Goal: Task Accomplishment & Management: Complete application form

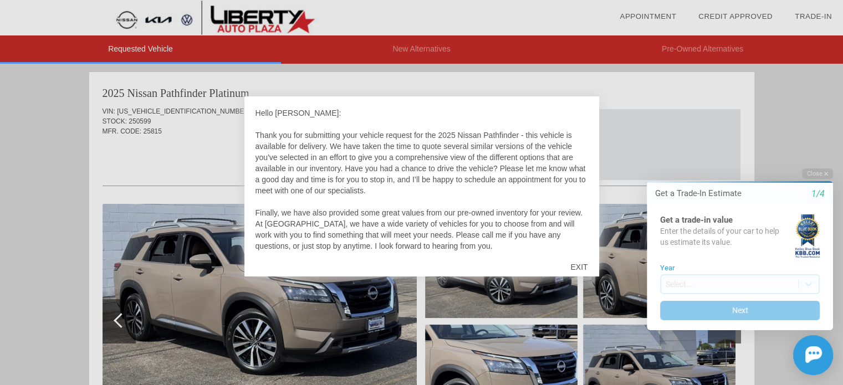
scroll to position [11, 0]
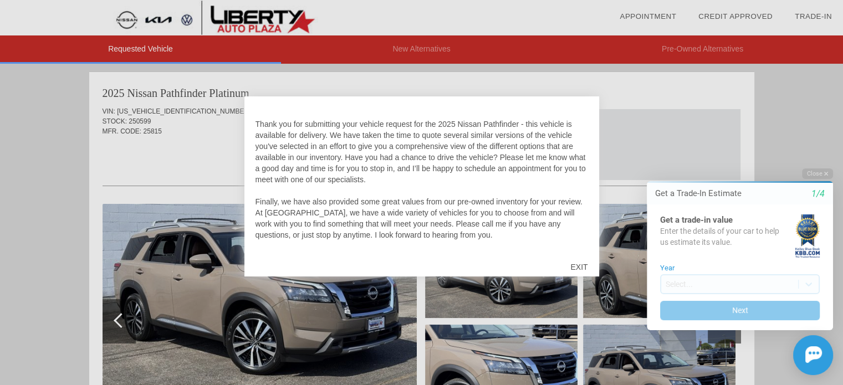
click at [581, 266] on div "EXIT" at bounding box center [578, 267] width 39 height 33
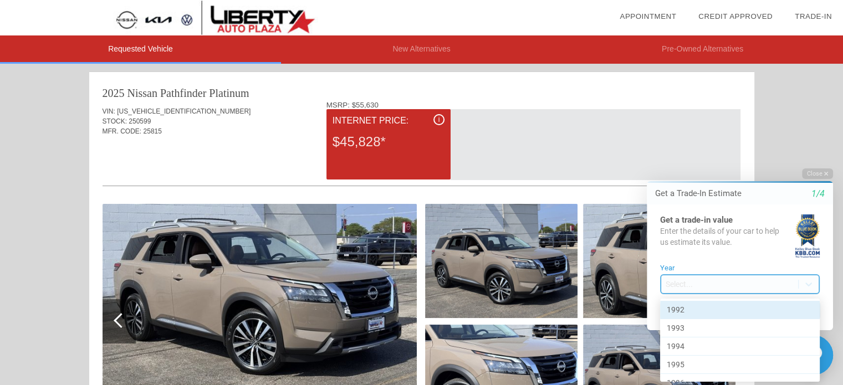
click at [737, 159] on body "Welcome! Get a Trade-In Estimate 1/4 Get a trade-in value Enter the details of …" at bounding box center [734, 159] width 220 height 0
click at [737, 278] on div at bounding box center [734, 272] width 220 height 227
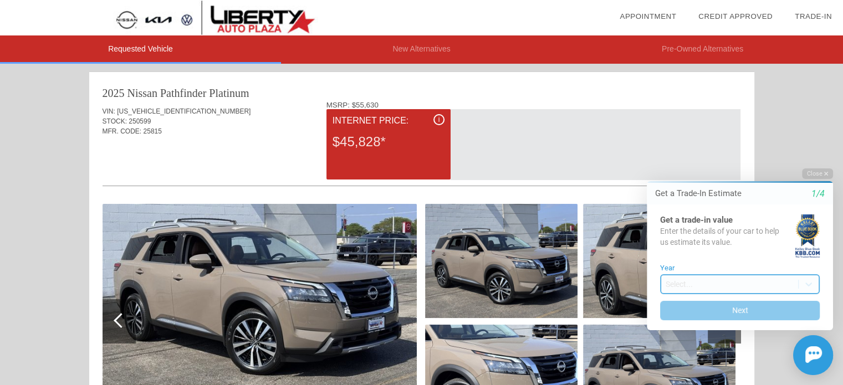
click at [737, 159] on body "Welcome! Get a Trade-In Estimate 1/4 Get a trade-in value Enter the details of …" at bounding box center [734, 159] width 220 height 0
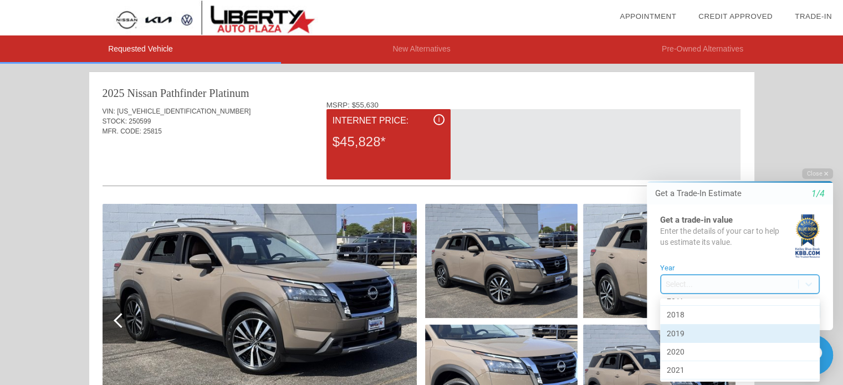
scroll to position [470, 0]
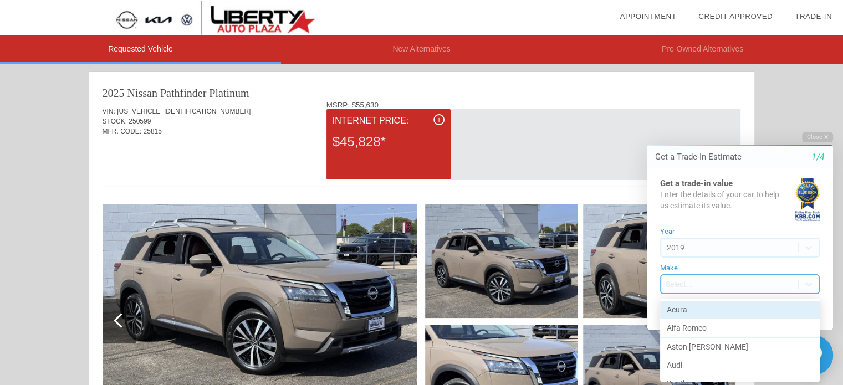
click at [777, 122] on body "Welcome! Get a Trade-In Estimate 1/4 Get a trade-in value Enter the details of …" at bounding box center [734, 122] width 220 height 0
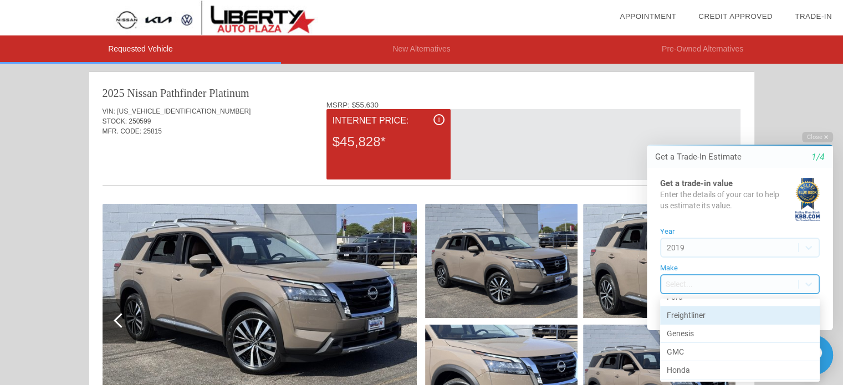
scroll to position [233, 0]
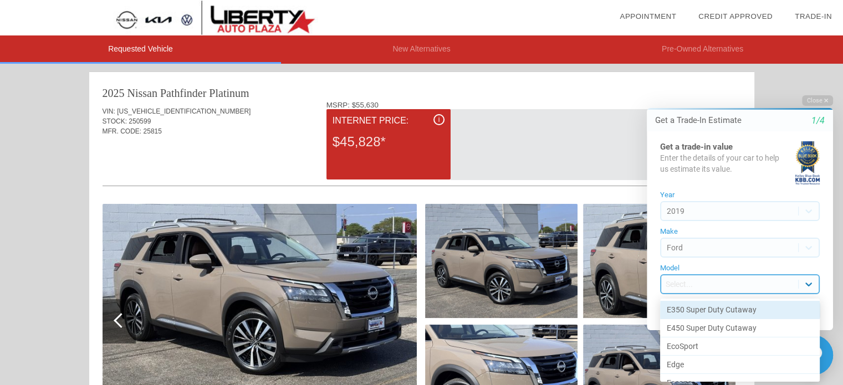
click at [808, 85] on body "Welcome! Get a Trade-In Estimate 1/4 Get a trade-in value Enter the details of …" at bounding box center [734, 85] width 220 height 0
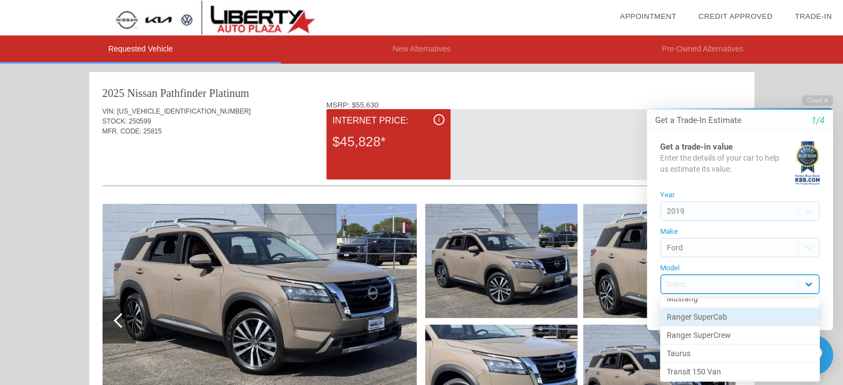
scroll to position [580, 0]
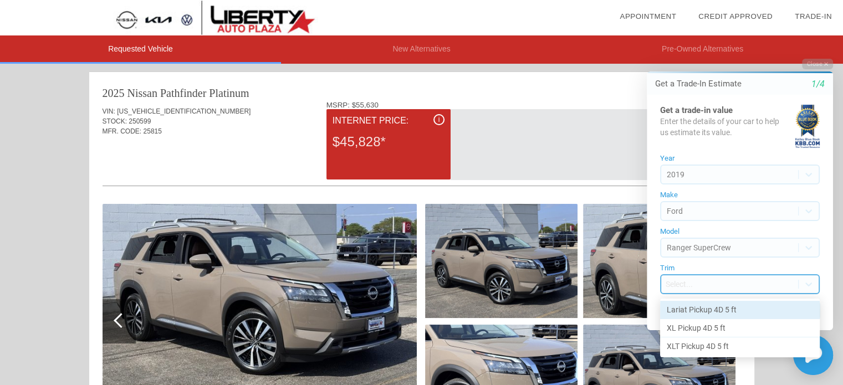
click at [673, 49] on body "Welcome! Get a Trade-In Estimate 1/4 Get a trade-in value Enter the details of …" at bounding box center [734, 49] width 220 height 0
click at [679, 309] on div "Lariat Pickup 4D 5 ft" at bounding box center [740, 310] width 160 height 18
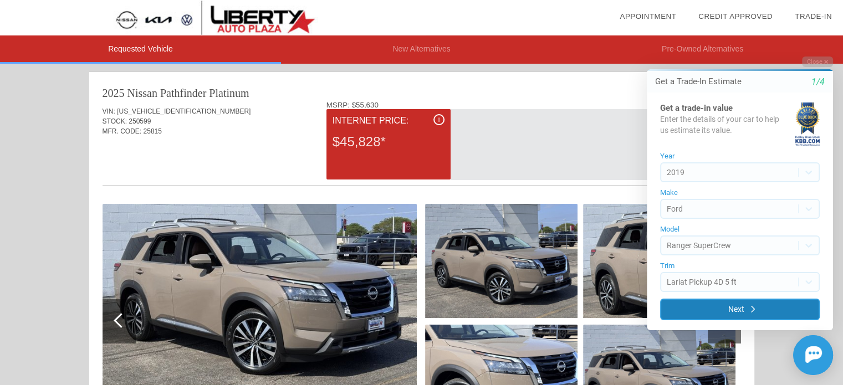
click at [699, 308] on button "Next" at bounding box center [740, 310] width 160 height 22
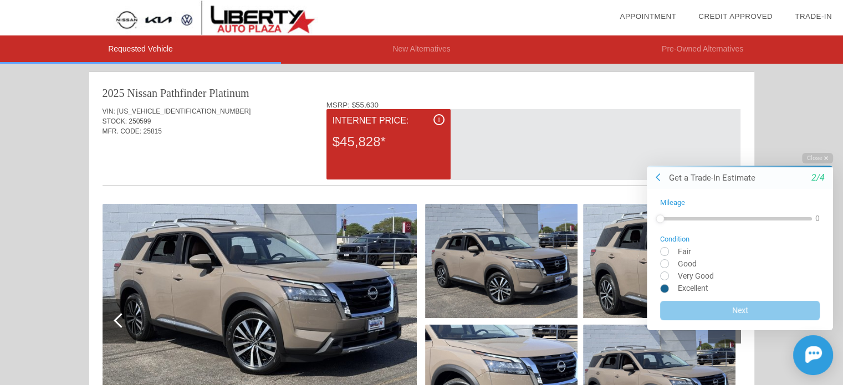
click at [664, 289] on input "radio" at bounding box center [740, 288] width 160 height 8
radio input "true"
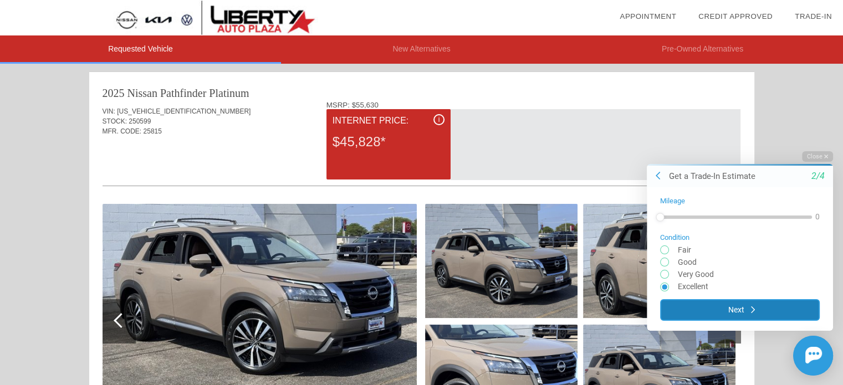
click at [703, 308] on button "Next" at bounding box center [740, 310] width 160 height 22
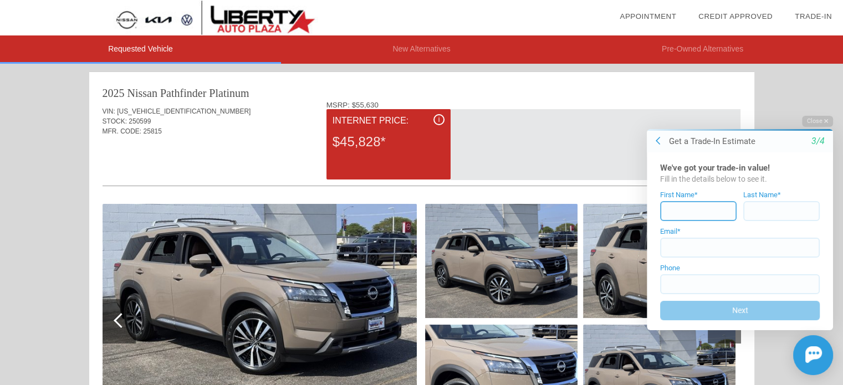
click at [689, 210] on input at bounding box center [698, 211] width 77 height 20
type input "[PERSON_NAME]"
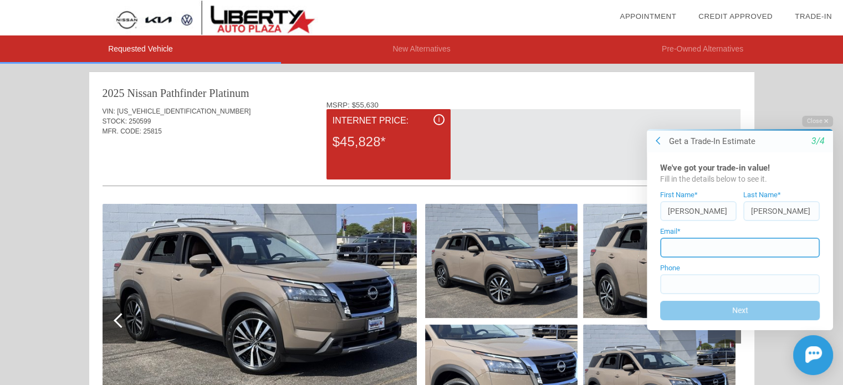
type input "[EMAIL_ADDRESS][DOMAIN_NAME]"
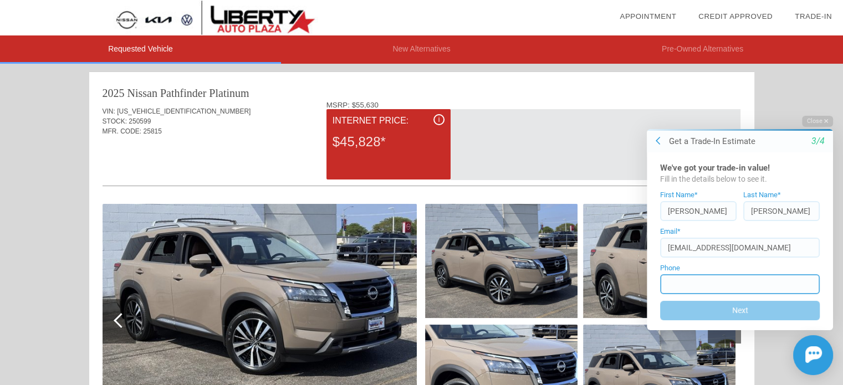
type input "[PHONE_NUMBER]"
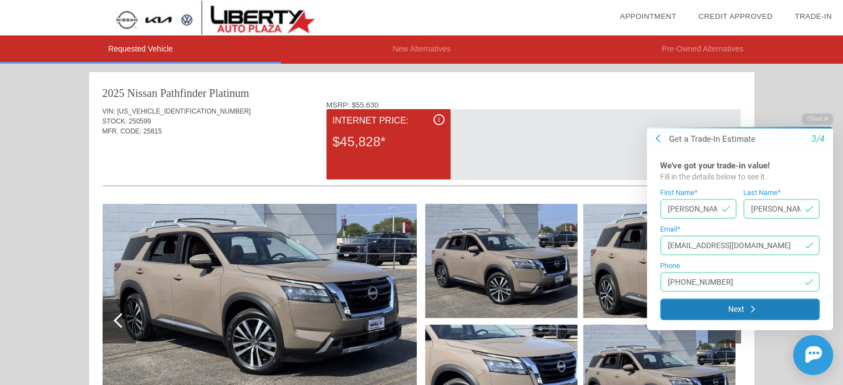
click at [745, 314] on button "Next" at bounding box center [740, 310] width 160 height 22
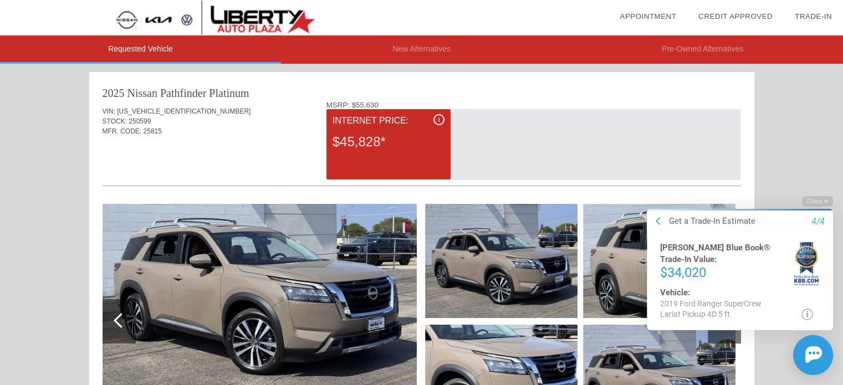
click at [689, 159] on div at bounding box center [596, 144] width 290 height 71
click at [663, 221] on button at bounding box center [658, 221] width 12 height 12
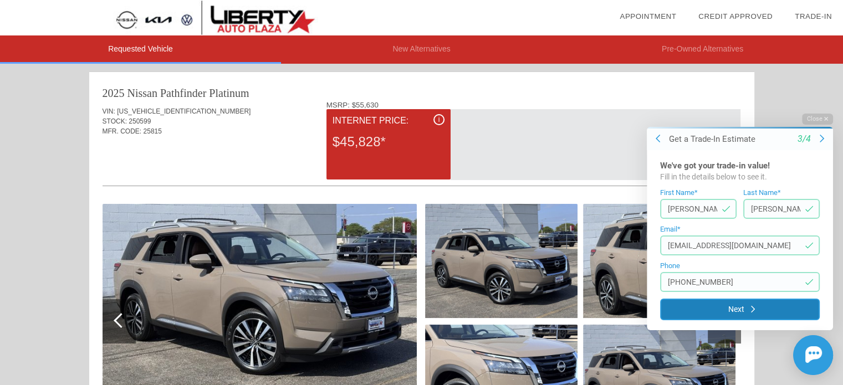
click at [734, 310] on button "Next" at bounding box center [740, 310] width 160 height 22
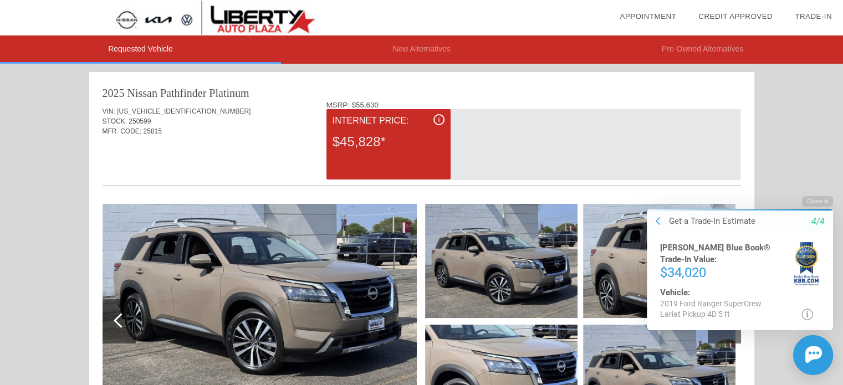
click at [652, 87] on div "2025 Nissan Pathfinder Platinum" at bounding box center [422, 93] width 639 height 16
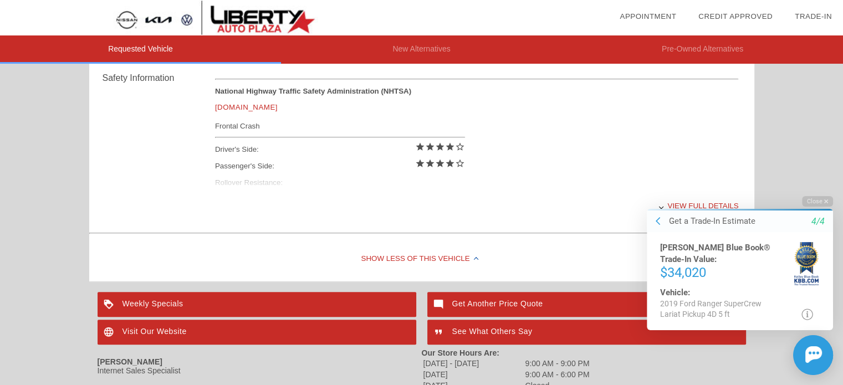
scroll to position [510, 0]
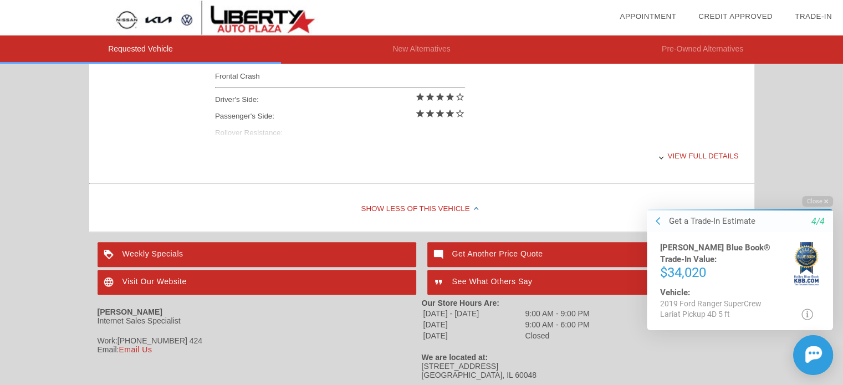
click at [700, 156] on div "View full details" at bounding box center [477, 156] width 524 height 27
click at [701, 115] on div "National Highway Traffic Safety Administration (NHTSA) [DOMAIN_NAME] Frontal Cr…" at bounding box center [477, 89] width 524 height 105
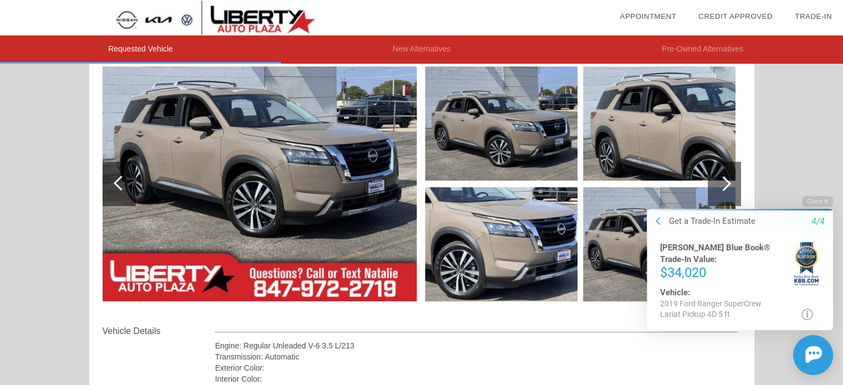
scroll to position [111, 0]
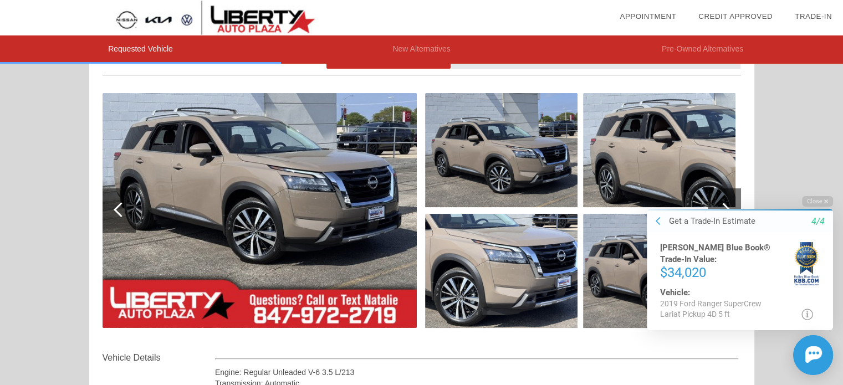
click at [367, 173] on img at bounding box center [260, 210] width 314 height 235
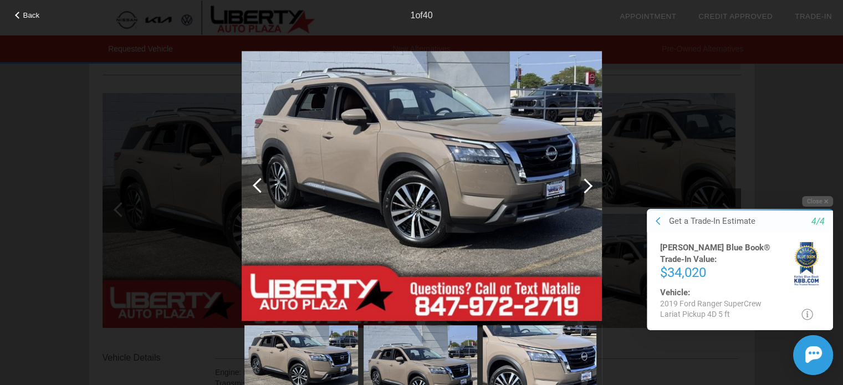
click at [596, 190] on div at bounding box center [585, 186] width 33 height 44
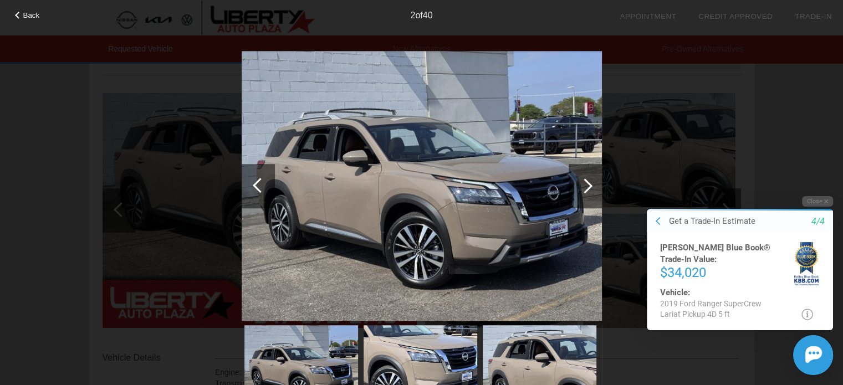
click at [596, 190] on div at bounding box center [585, 186] width 33 height 44
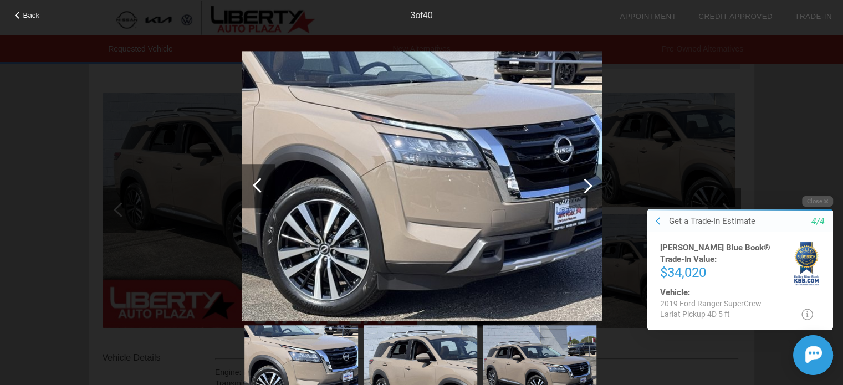
click at [596, 190] on div at bounding box center [585, 186] width 33 height 44
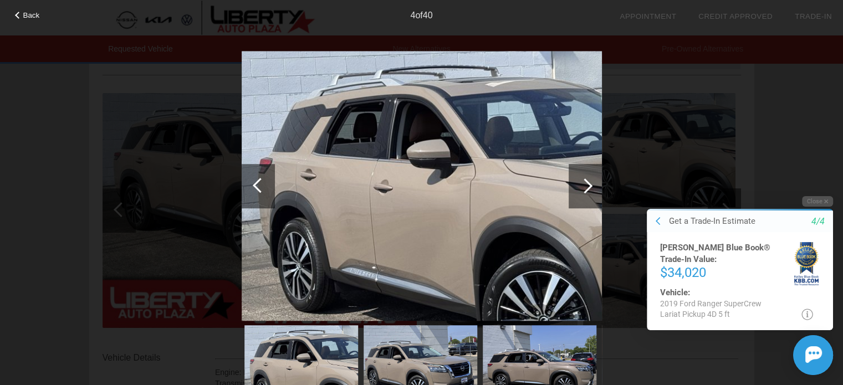
click at [596, 190] on div at bounding box center [585, 186] width 33 height 44
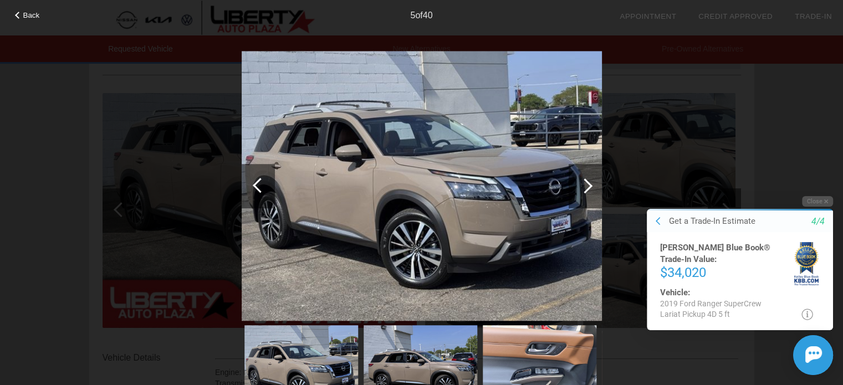
click at [592, 187] on div at bounding box center [585, 186] width 33 height 44
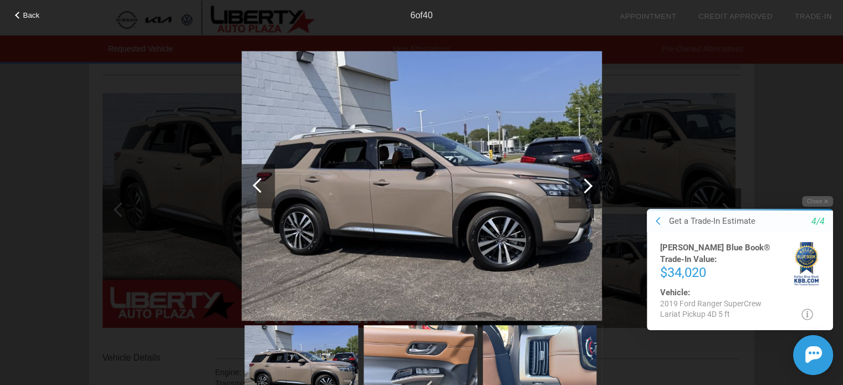
click at [592, 187] on div at bounding box center [585, 186] width 33 height 44
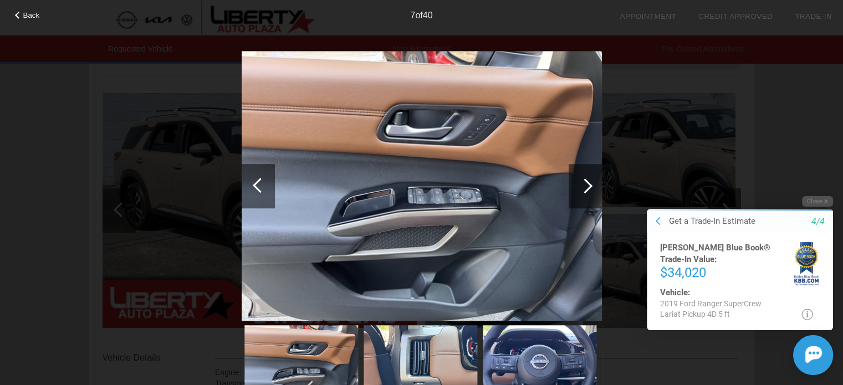
click at [592, 187] on div at bounding box center [585, 186] width 33 height 44
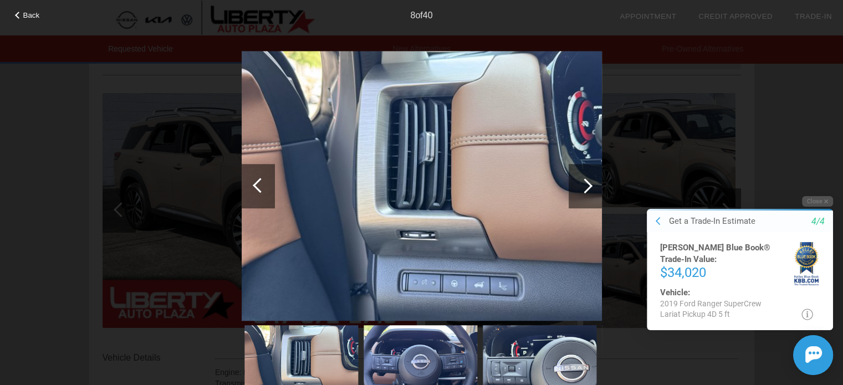
click at [592, 187] on div at bounding box center [585, 186] width 33 height 44
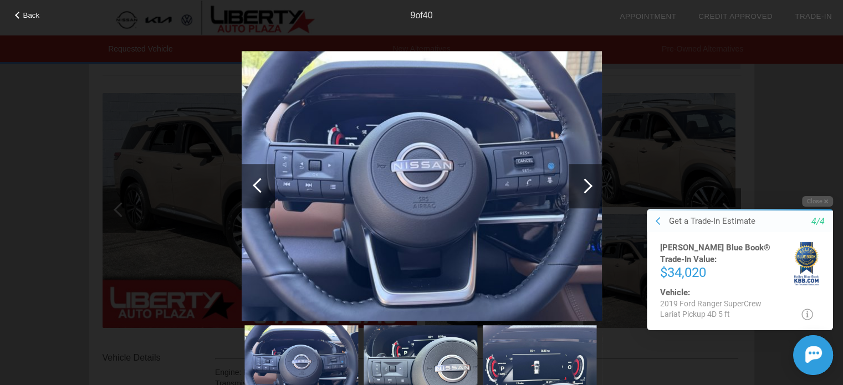
click at [592, 187] on div at bounding box center [585, 186] width 33 height 44
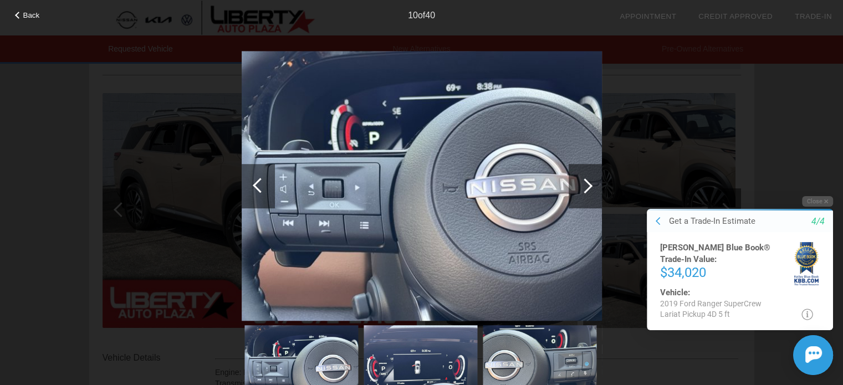
click at [592, 187] on div at bounding box center [585, 186] width 33 height 44
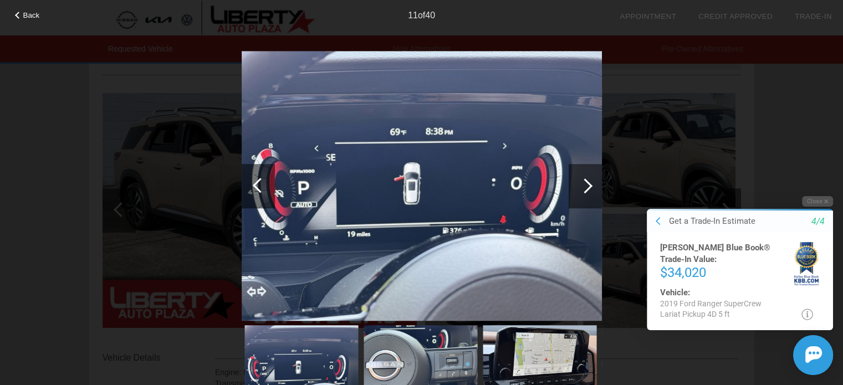
click at [592, 187] on div at bounding box center [585, 186] width 33 height 44
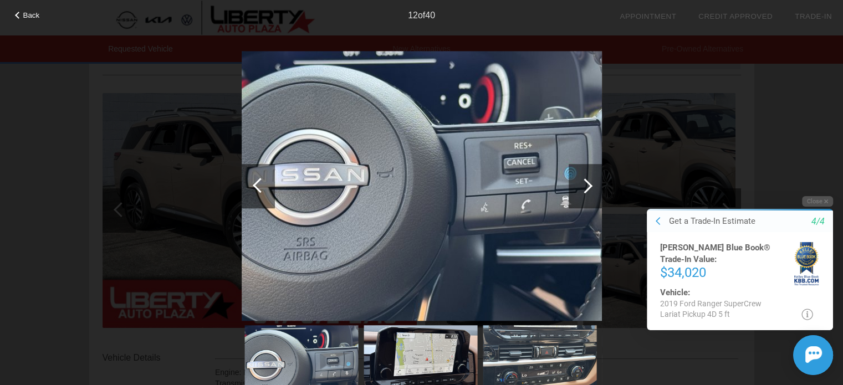
click at [592, 187] on div at bounding box center [585, 186] width 33 height 44
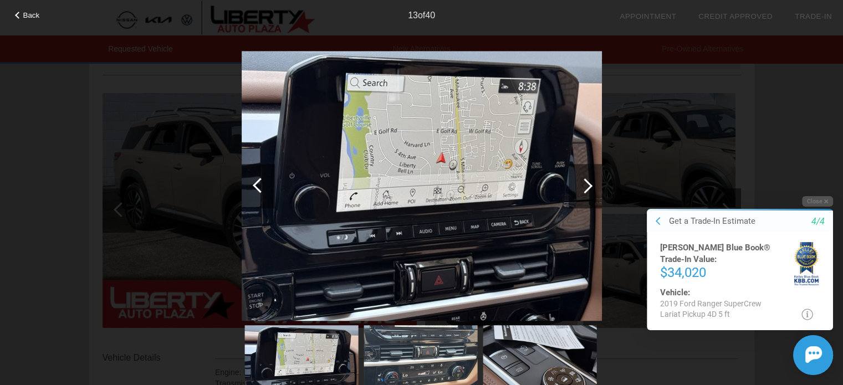
click at [592, 187] on div at bounding box center [585, 186] width 33 height 44
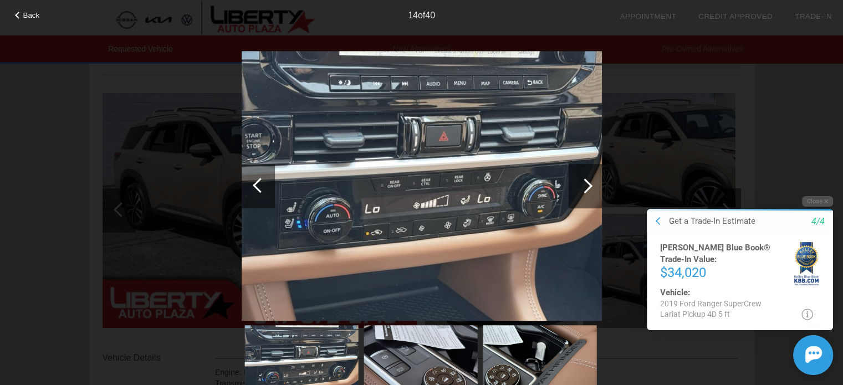
click at [592, 187] on div at bounding box center [585, 186] width 33 height 44
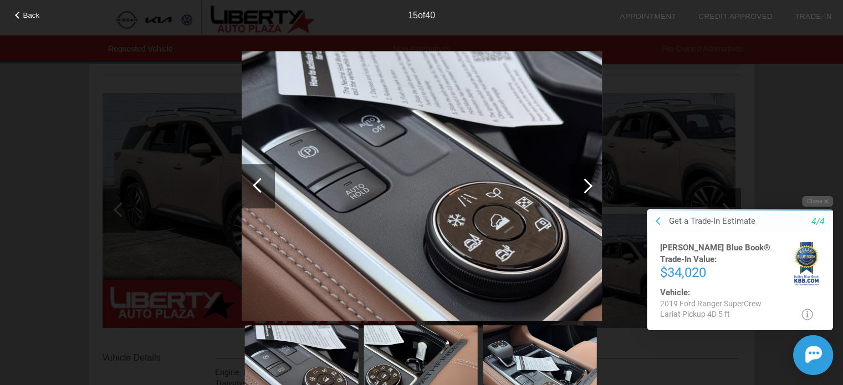
click at [592, 187] on div at bounding box center [585, 186] width 33 height 44
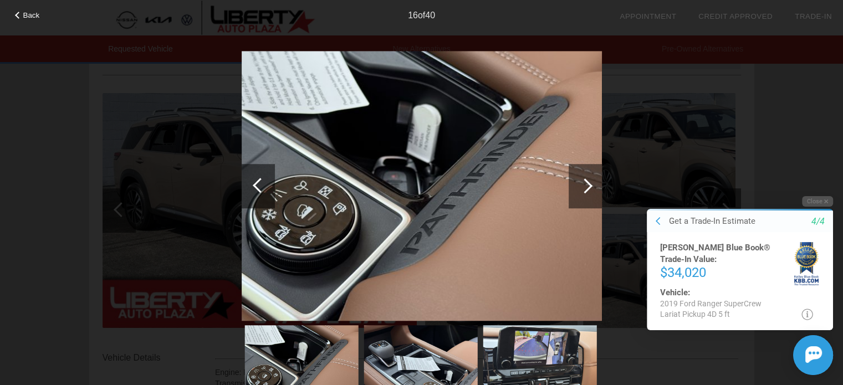
click at [592, 187] on div at bounding box center [585, 186] width 33 height 44
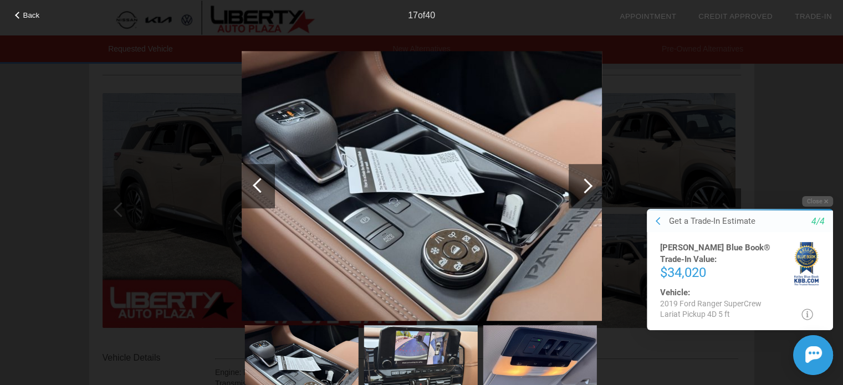
click at [592, 187] on div at bounding box center [585, 186] width 33 height 44
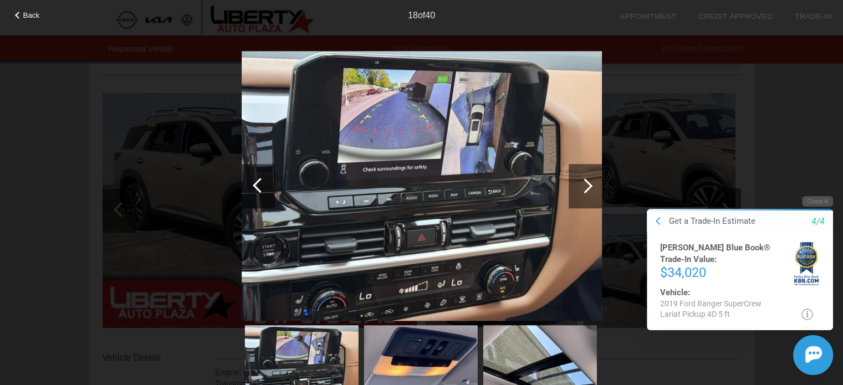
click at [592, 187] on div at bounding box center [585, 186] width 33 height 44
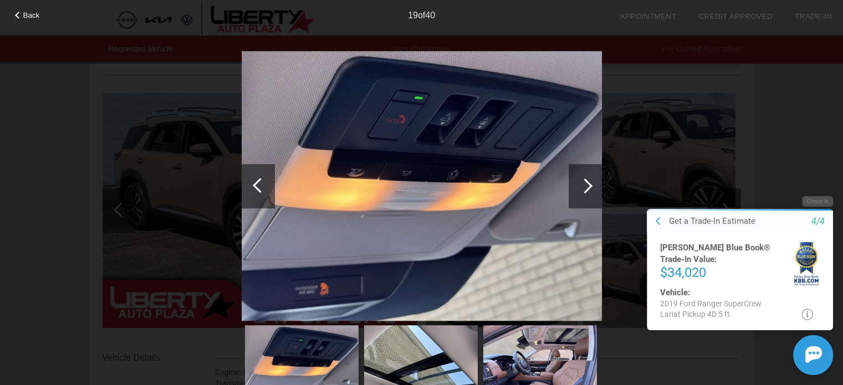
click at [592, 187] on div at bounding box center [585, 186] width 33 height 44
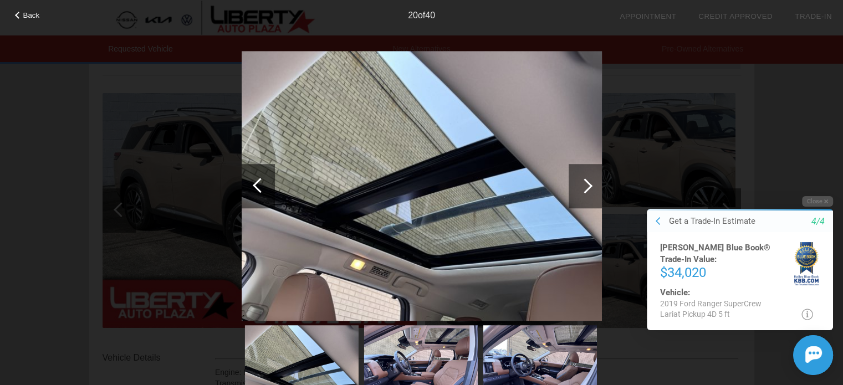
click at [592, 187] on div at bounding box center [585, 186] width 33 height 44
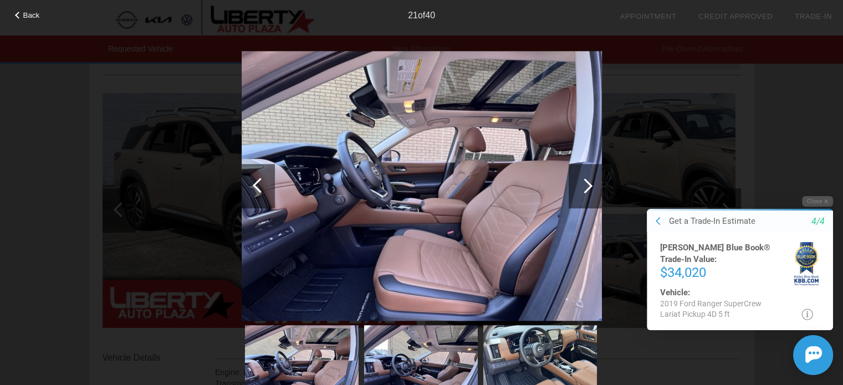
click at [592, 187] on div at bounding box center [585, 186] width 33 height 44
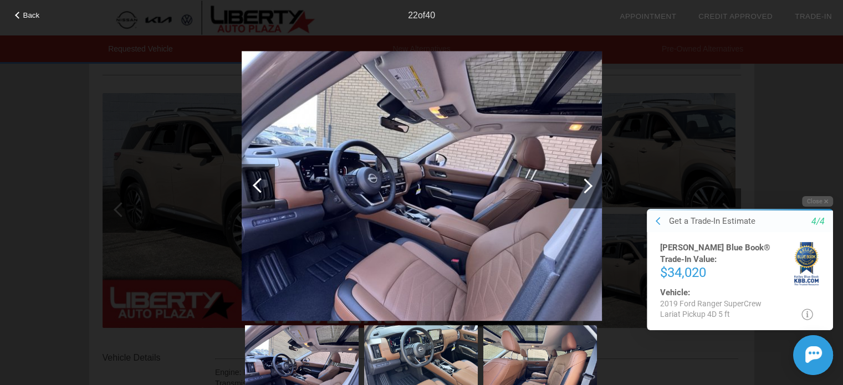
click at [592, 187] on div at bounding box center [585, 186] width 33 height 44
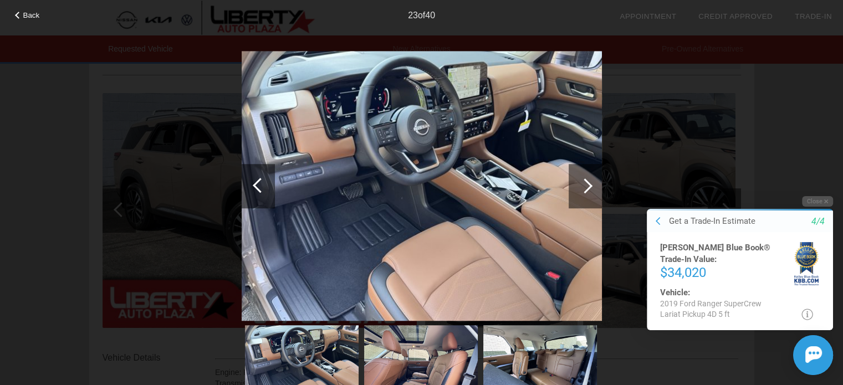
click at [592, 187] on div at bounding box center [585, 186] width 33 height 44
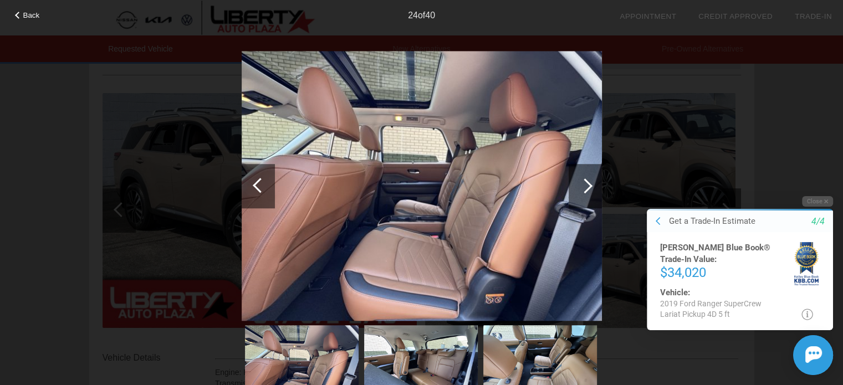
click at [592, 187] on div at bounding box center [585, 186] width 33 height 44
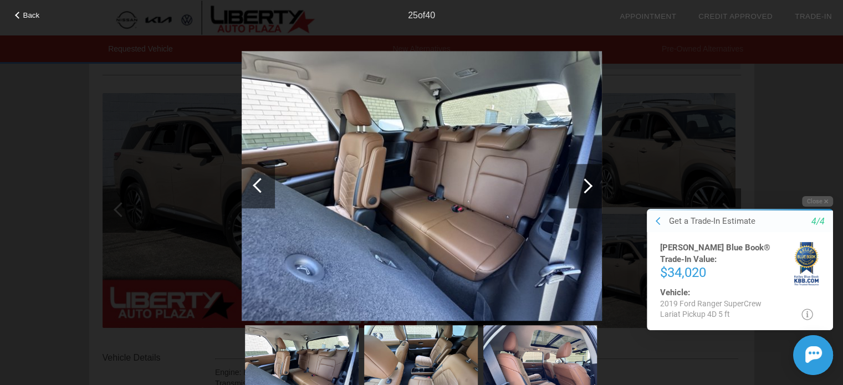
click at [592, 187] on div at bounding box center [585, 186] width 33 height 44
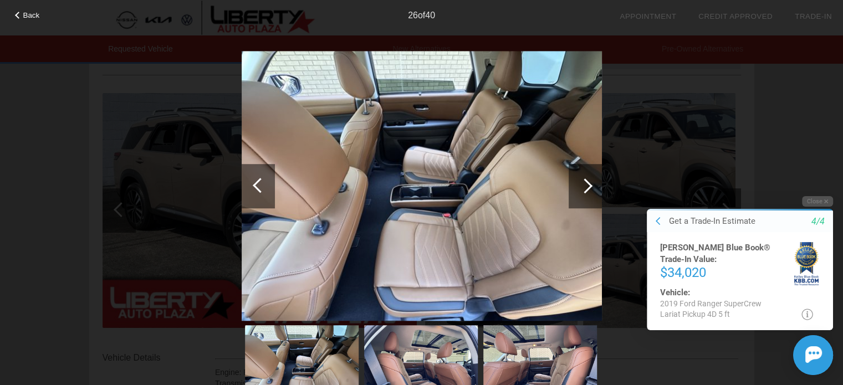
click at [592, 187] on div at bounding box center [585, 186] width 33 height 44
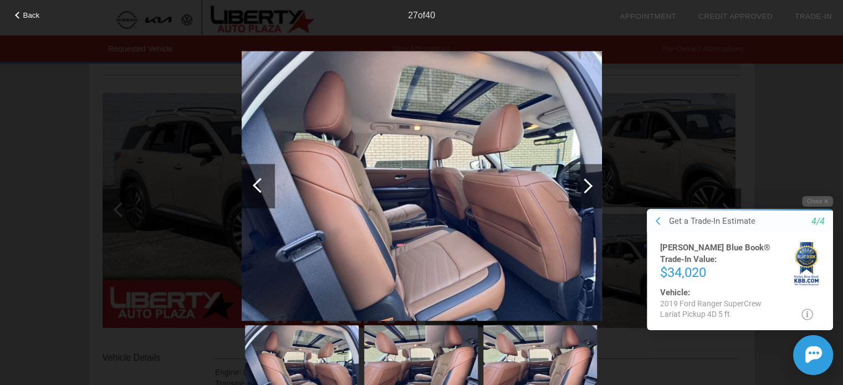
click at [592, 187] on div at bounding box center [585, 186] width 33 height 44
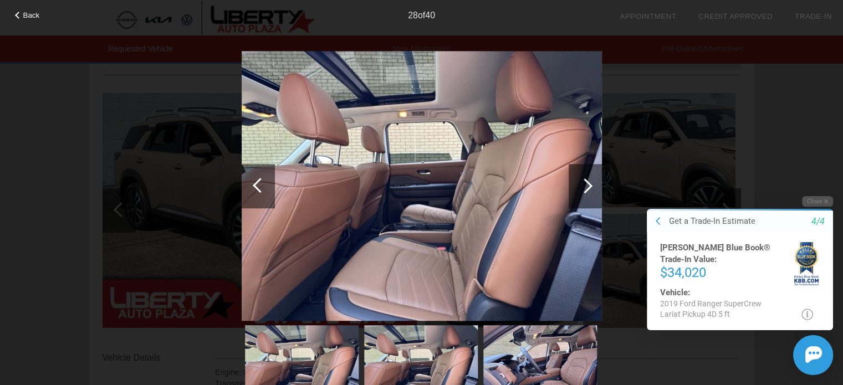
click at [592, 187] on div at bounding box center [585, 186] width 33 height 44
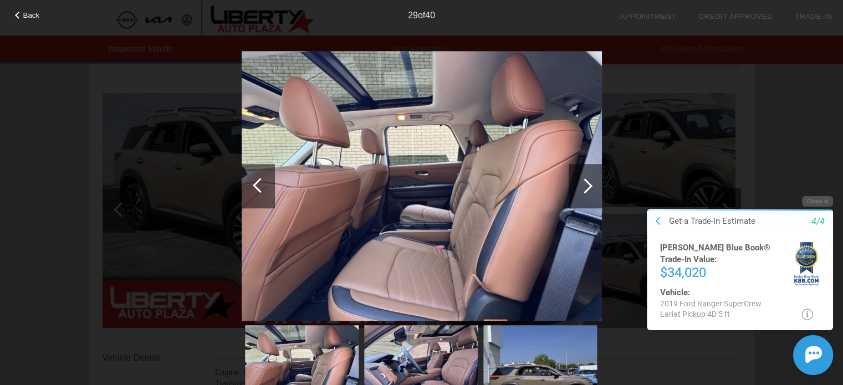
click at [592, 187] on div at bounding box center [585, 186] width 33 height 44
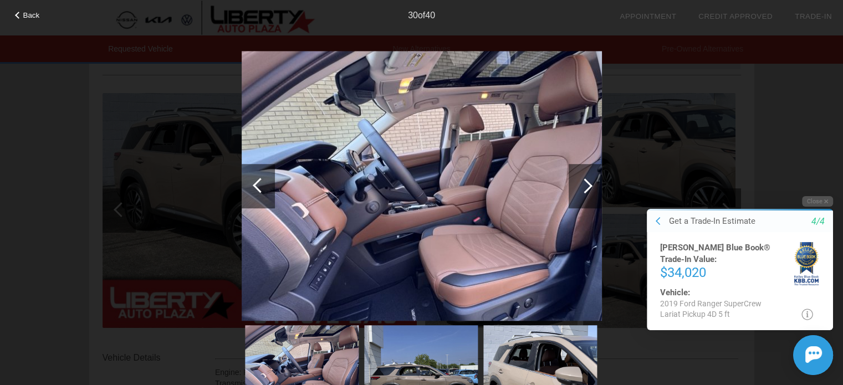
click at [592, 187] on div at bounding box center [585, 186] width 33 height 44
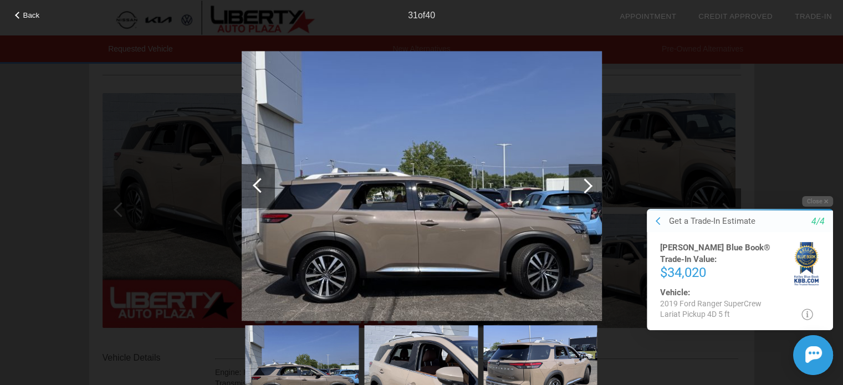
click at [592, 187] on div at bounding box center [585, 186] width 33 height 44
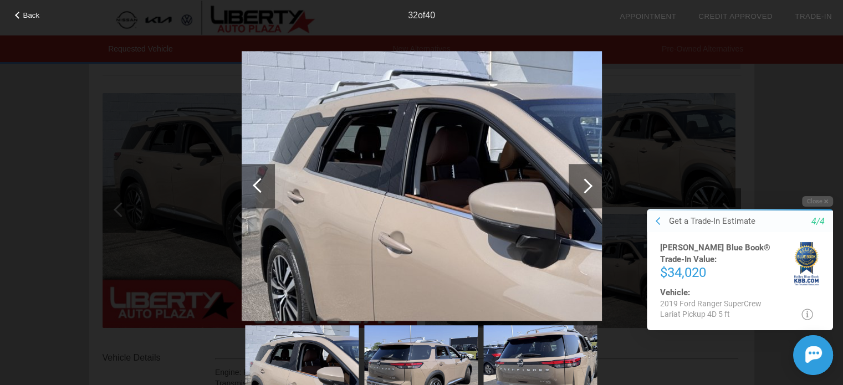
click at [592, 187] on div at bounding box center [585, 186] width 33 height 44
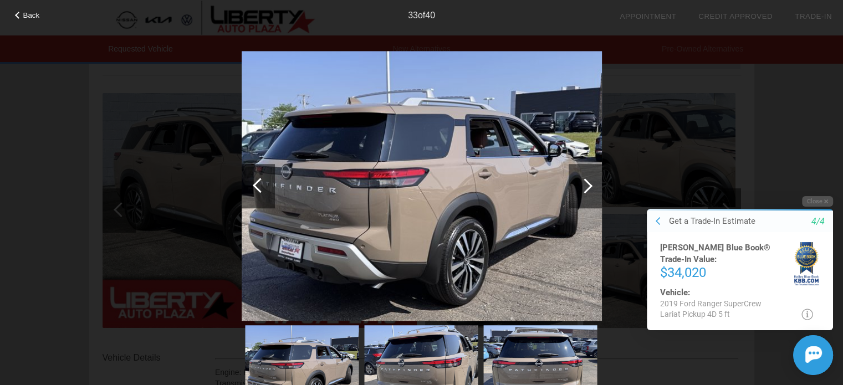
click at [592, 187] on div at bounding box center [585, 186] width 33 height 44
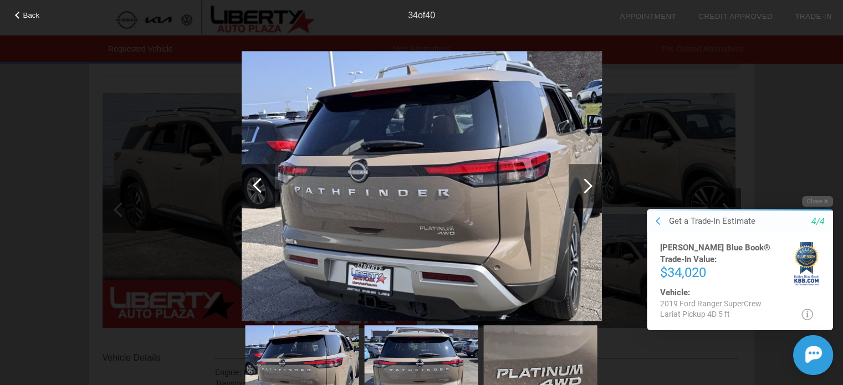
click at [592, 187] on div at bounding box center [585, 186] width 33 height 44
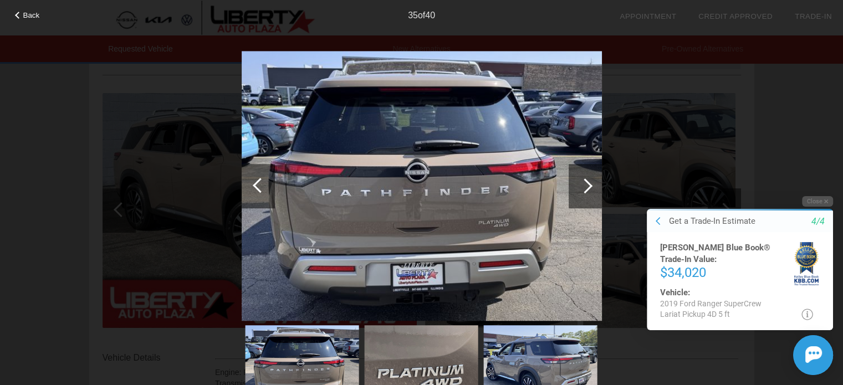
click at [592, 187] on div at bounding box center [585, 186] width 33 height 44
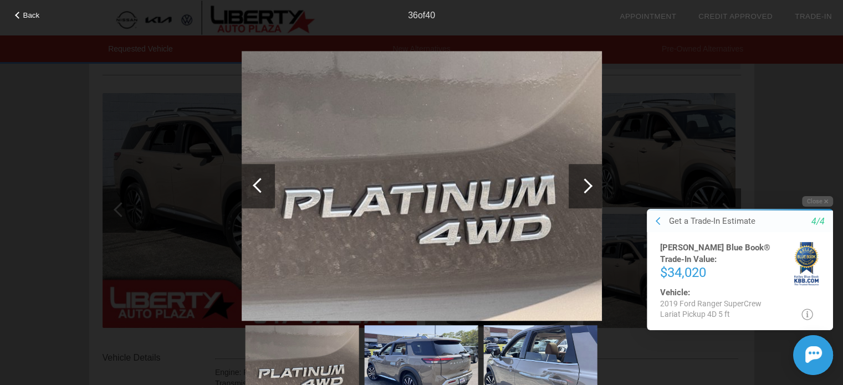
click at [592, 187] on div at bounding box center [585, 186] width 33 height 44
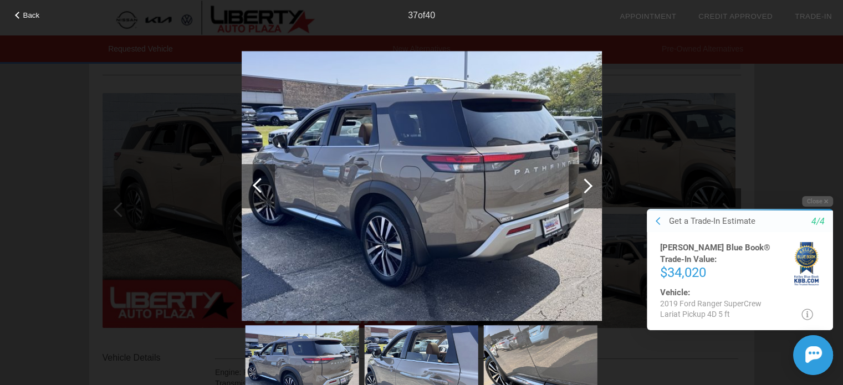
click at [592, 187] on div at bounding box center [585, 186] width 33 height 44
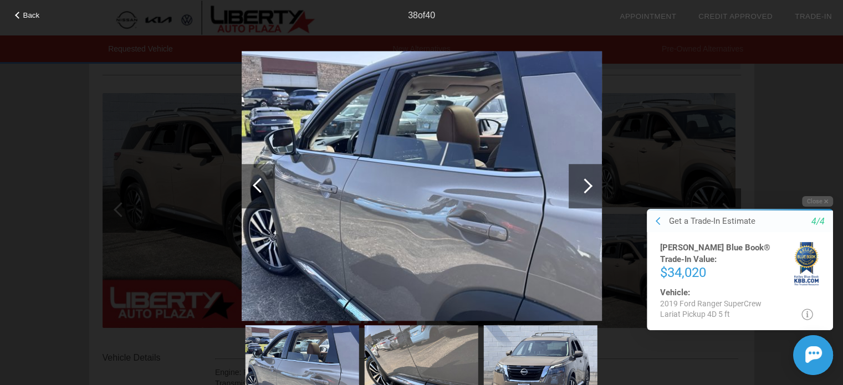
click at [592, 187] on div at bounding box center [585, 186] width 33 height 44
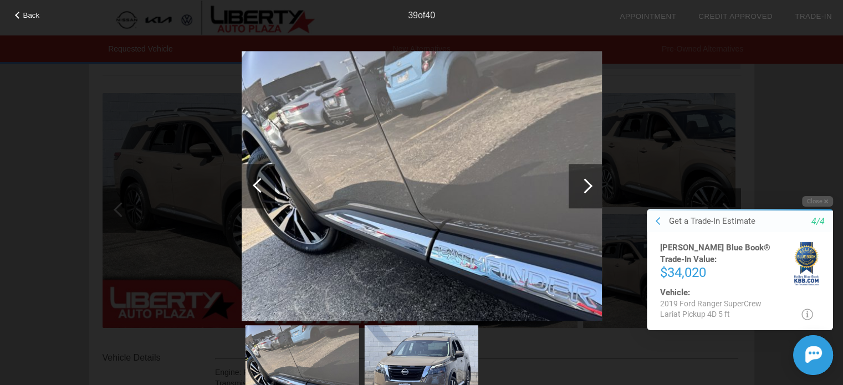
click at [592, 187] on div at bounding box center [585, 186] width 33 height 44
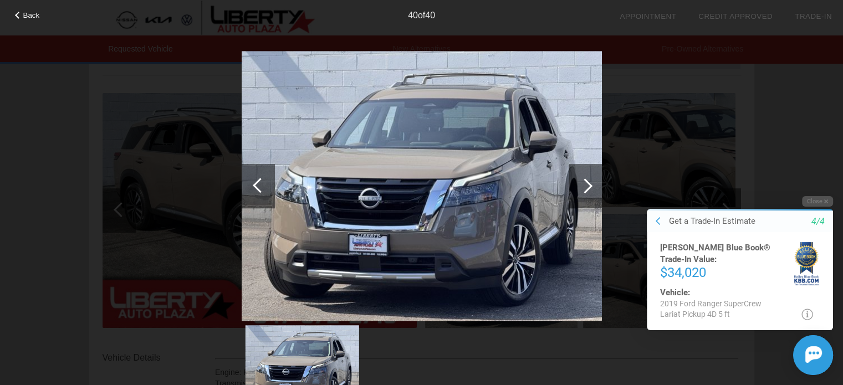
click at [592, 187] on div at bounding box center [585, 186] width 33 height 44
click at [30, 13] on span "Back" at bounding box center [31, 15] width 17 height 8
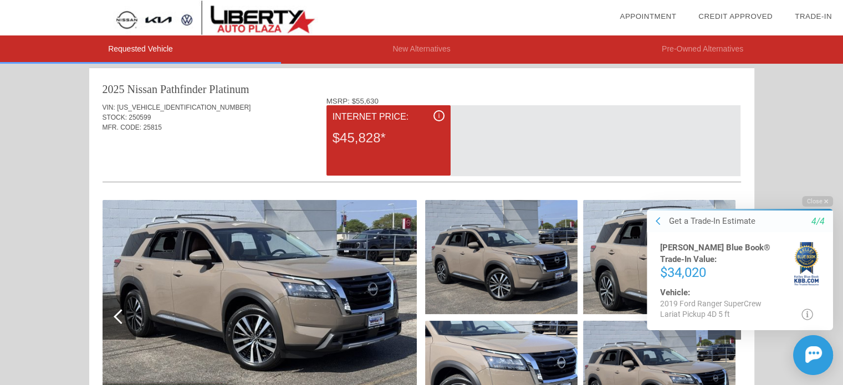
scroll to position [0, 0]
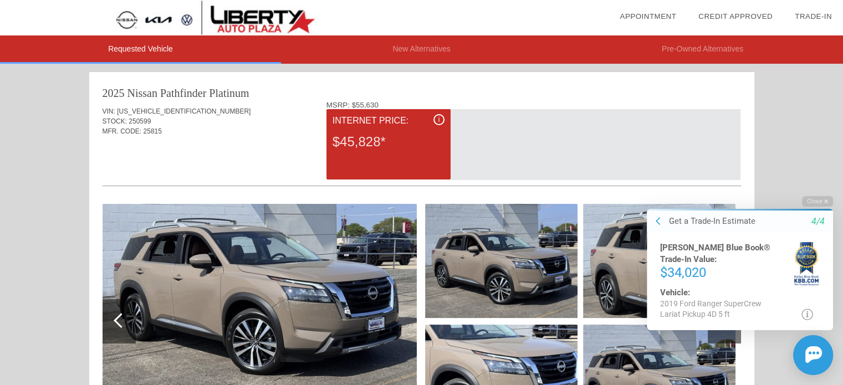
click at [439, 119] on span "i" at bounding box center [440, 120] width 2 height 8
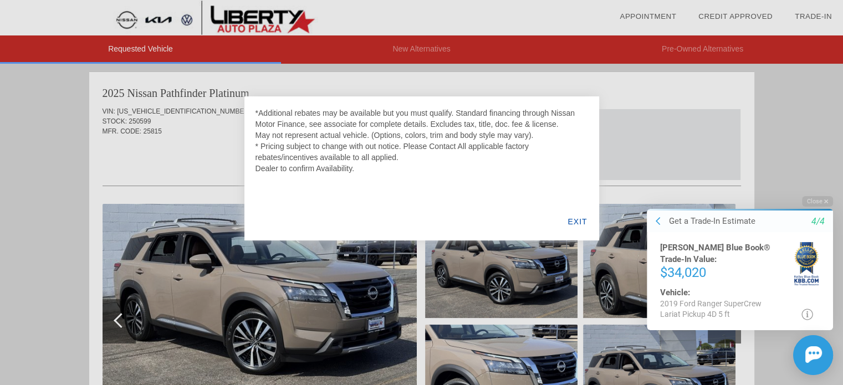
click at [584, 221] on div "EXIT" at bounding box center [577, 222] width 43 height 38
